Goal: Task Accomplishment & Management: Complete application form

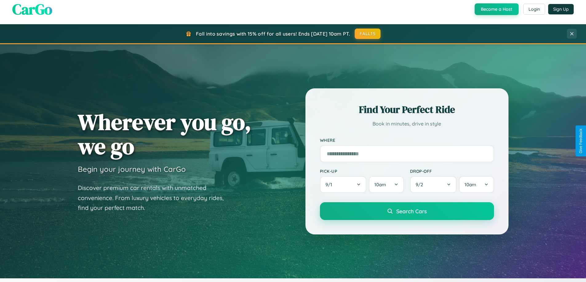
scroll to position [423, 0]
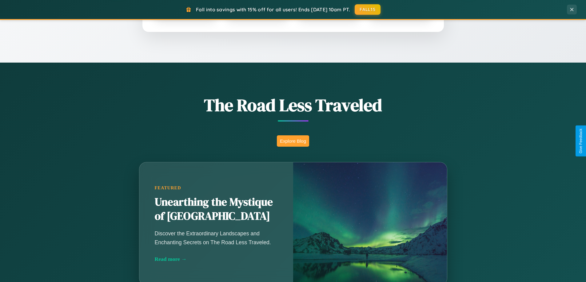
click at [293, 141] on button "Explore Blog" at bounding box center [293, 141] width 32 height 11
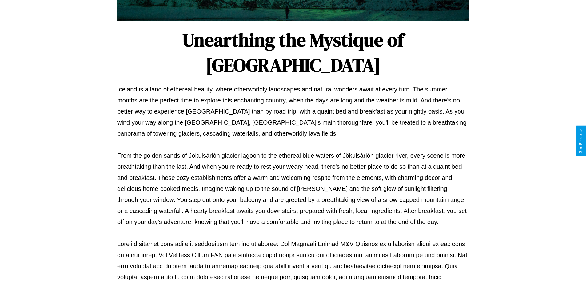
scroll to position [199, 0]
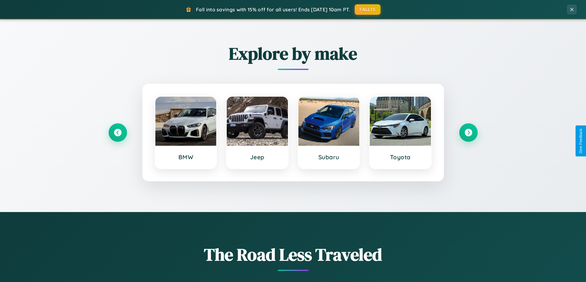
scroll to position [265, 0]
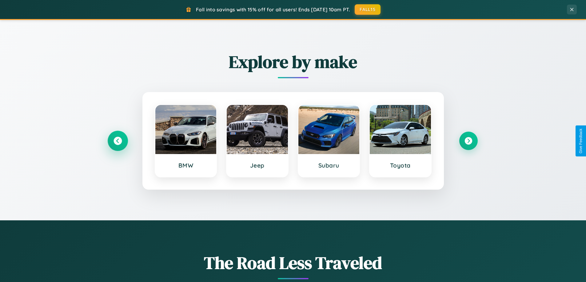
click at [117, 141] on icon at bounding box center [117, 141] width 8 height 8
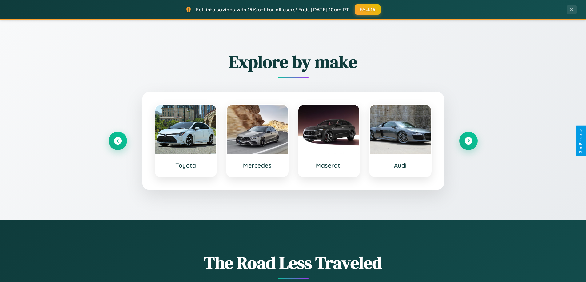
scroll to position [0, 0]
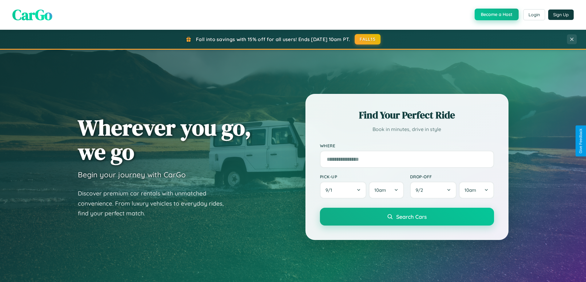
click at [496, 14] on button "Become a Host" at bounding box center [496, 15] width 44 height 12
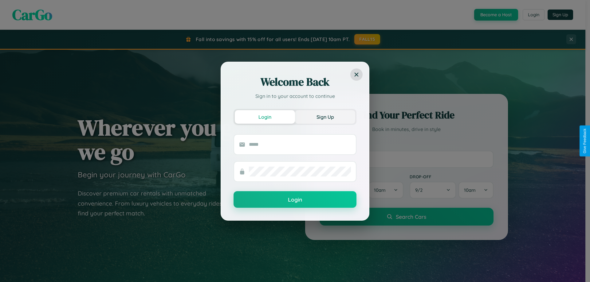
click at [325, 117] on button "Sign Up" at bounding box center [325, 117] width 60 height 14
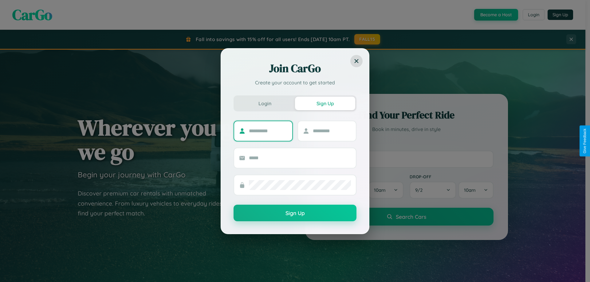
click at [268, 131] on input "text" at bounding box center [268, 131] width 38 height 10
type input "*****"
click at [332, 131] on input "text" at bounding box center [332, 131] width 38 height 10
type input "******"
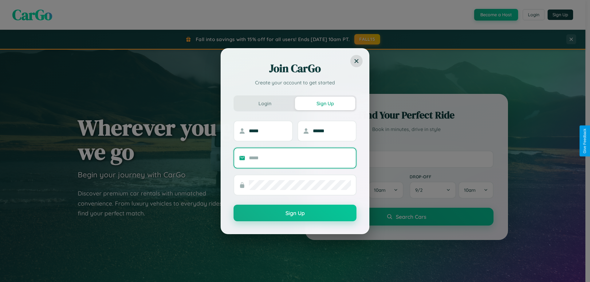
click at [300, 158] on input "text" at bounding box center [300, 158] width 102 height 10
type input "**********"
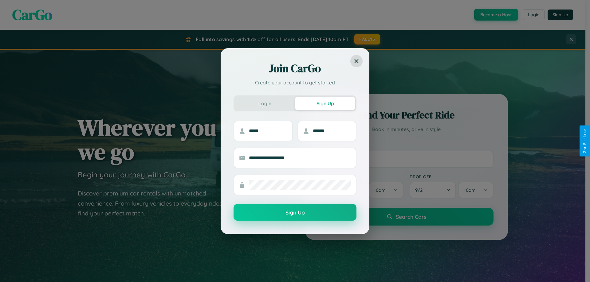
click at [295, 213] on button "Sign Up" at bounding box center [295, 212] width 123 height 17
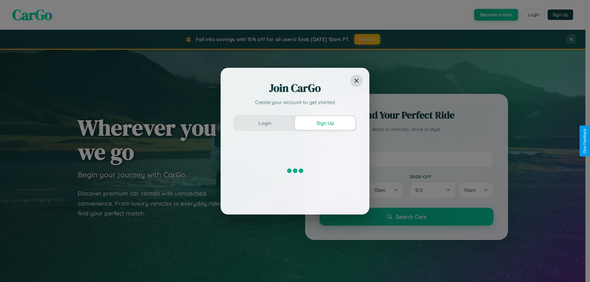
click at [496, 15] on div "Join CarGo Create your account to get started Login Sign Up" at bounding box center [295, 141] width 590 height 282
